Goal: Task Accomplishment & Management: Use online tool/utility

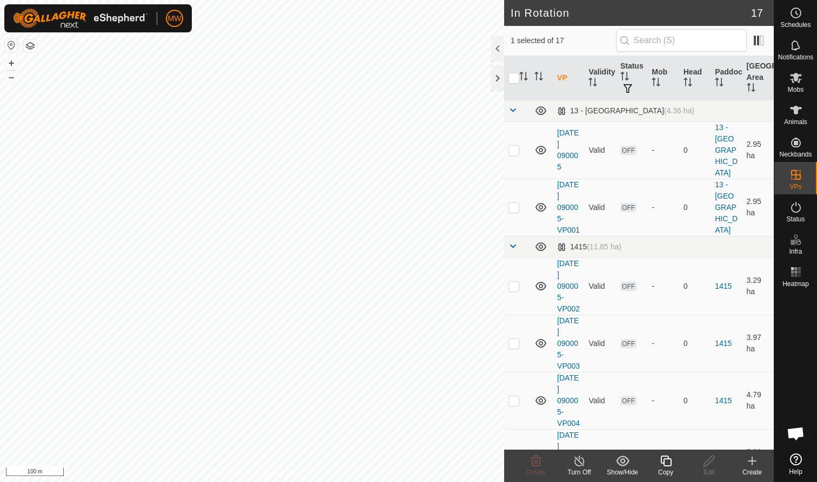
click at [432, 296] on icon at bounding box center [665, 461] width 11 height 11
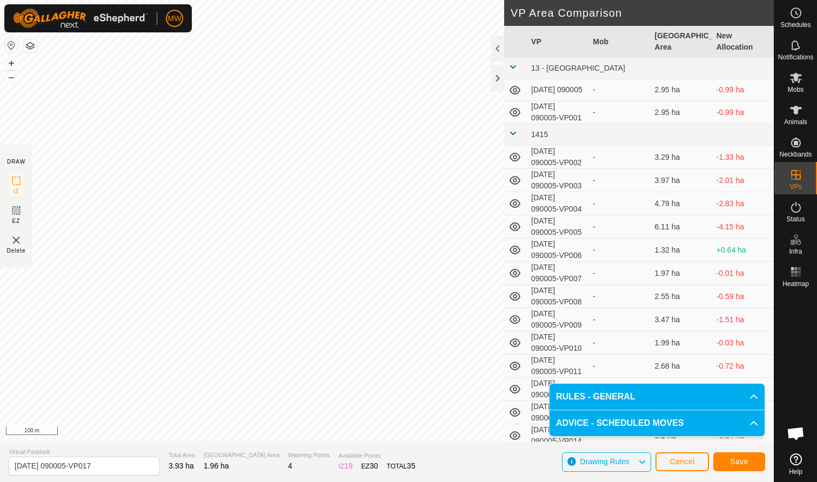
click at [432, 296] on span "Cancel" at bounding box center [681, 462] width 25 height 9
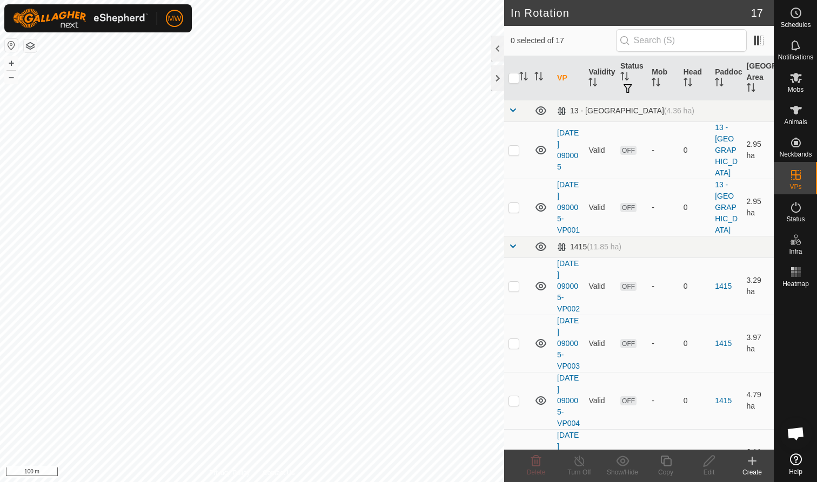
checkbox input "true"
click at [432, 296] on icon at bounding box center [666, 461] width 14 height 13
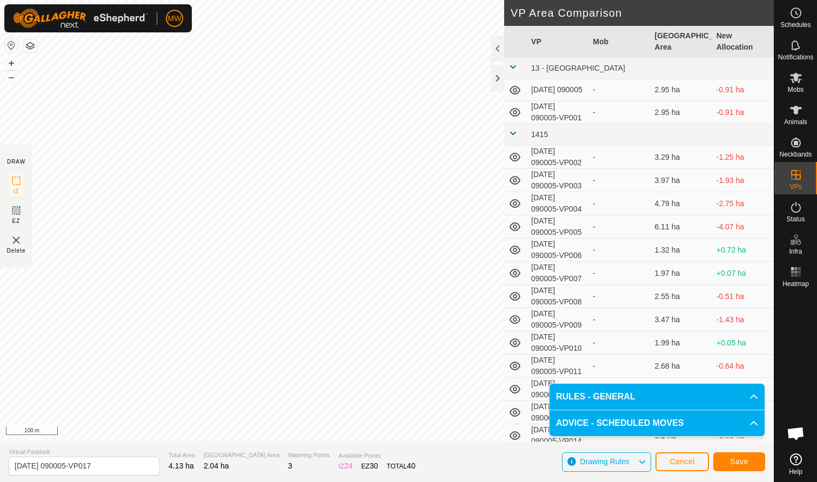
click at [432, 296] on span "Save" at bounding box center [739, 462] width 18 height 9
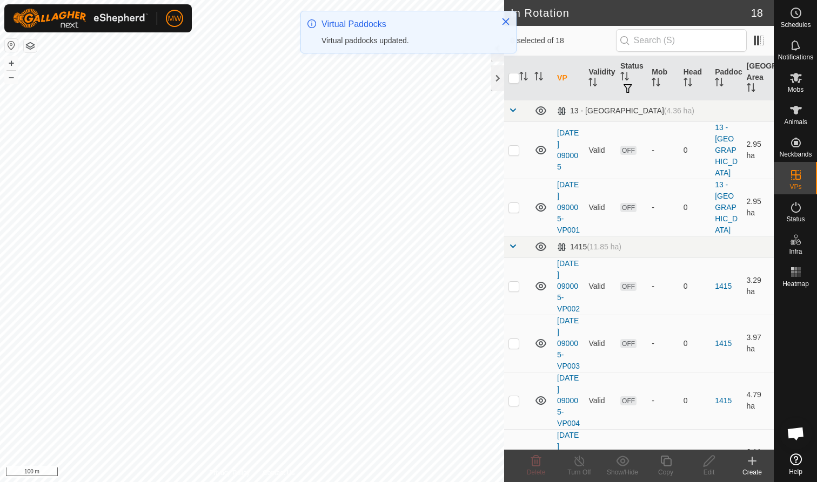
checkbox input "true"
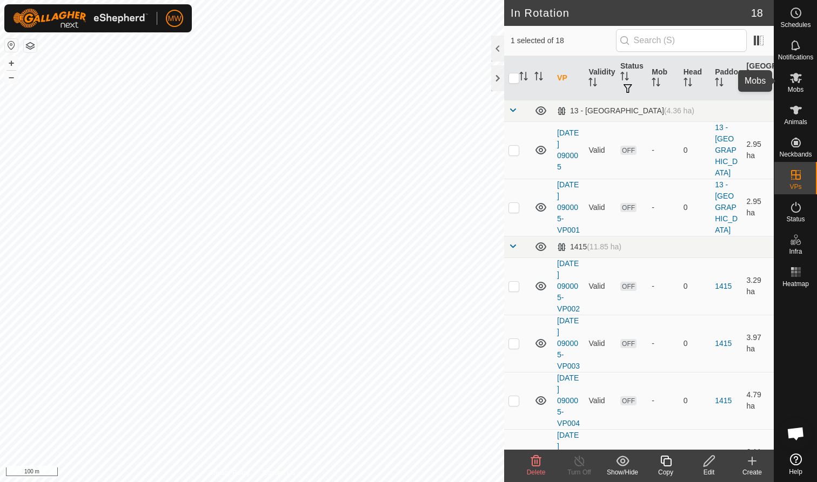
click at [432, 77] on icon at bounding box center [796, 78] width 12 height 10
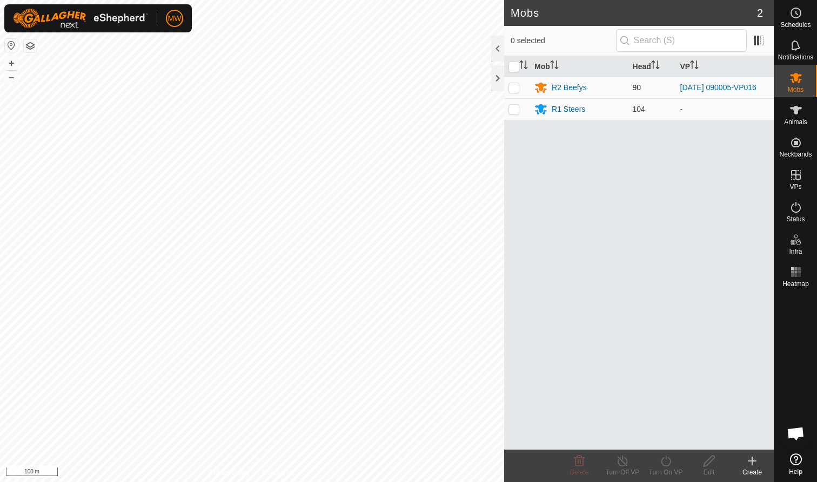
click at [432, 89] on p-checkbox at bounding box center [513, 87] width 11 height 9
checkbox input "true"
click at [432, 296] on icon at bounding box center [666, 461] width 14 height 13
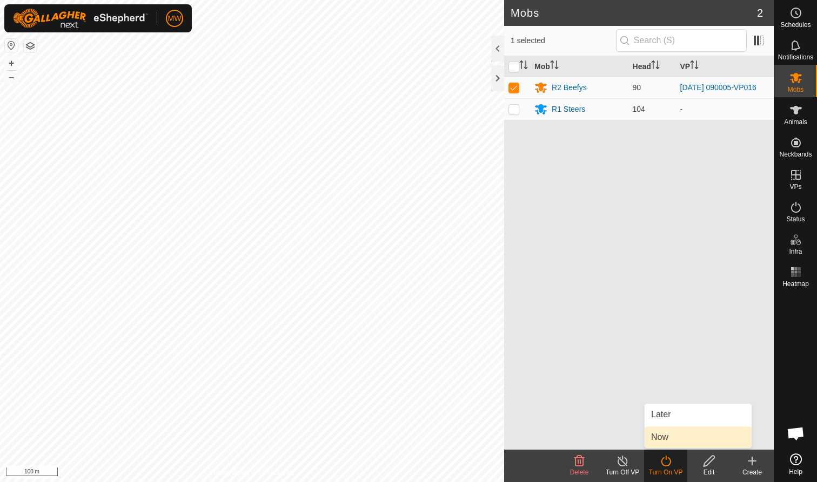
click at [432, 296] on link "Now" at bounding box center [698, 438] width 107 height 22
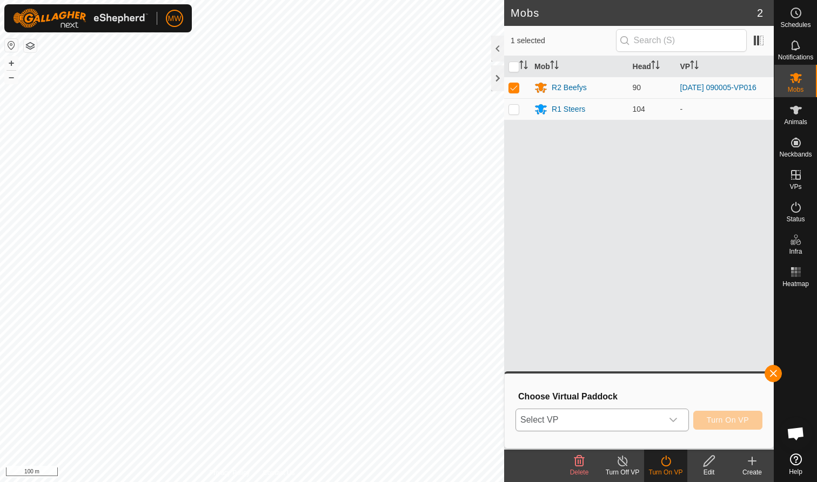
click at [432, 296] on icon "dropdown trigger" at bounding box center [673, 420] width 9 height 9
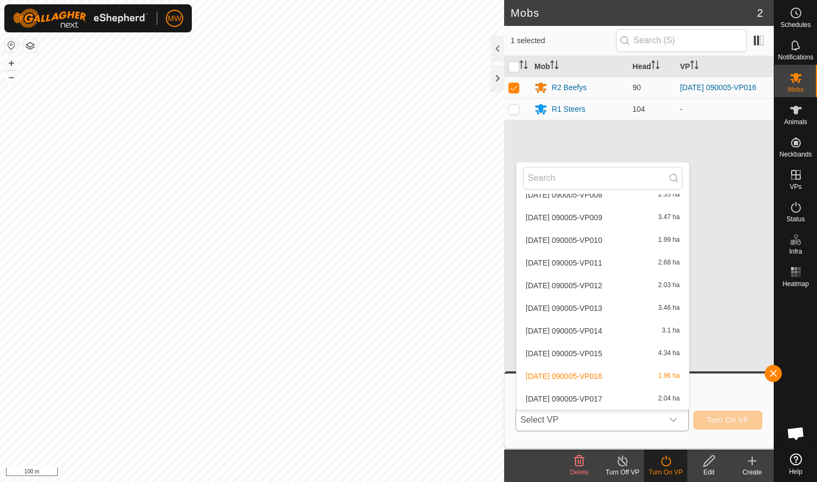
scroll to position [241, 0]
click at [432, 296] on li "[DATE] 090005-VP017 2.04 ha" at bounding box center [603, 399] width 172 height 22
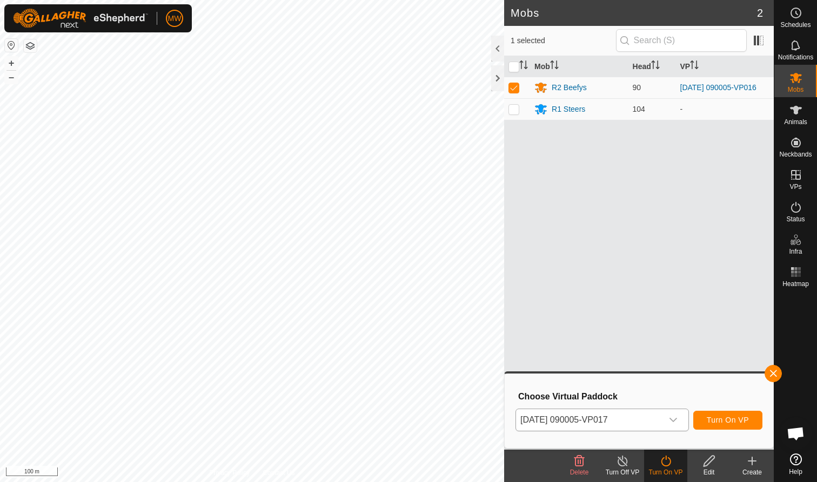
click at [432, 296] on span "Turn On VP" at bounding box center [728, 420] width 42 height 9
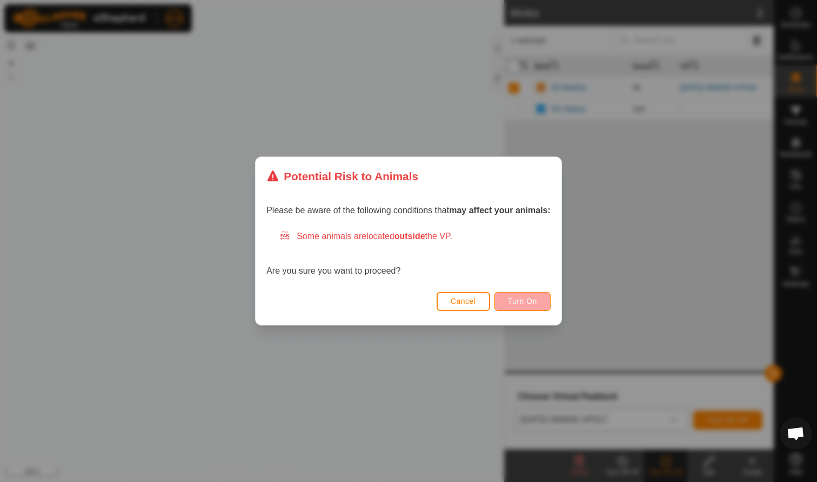
click at [432, 296] on span "Turn On" at bounding box center [522, 301] width 29 height 9
